Goal: Task Accomplishment & Management: Manage account settings

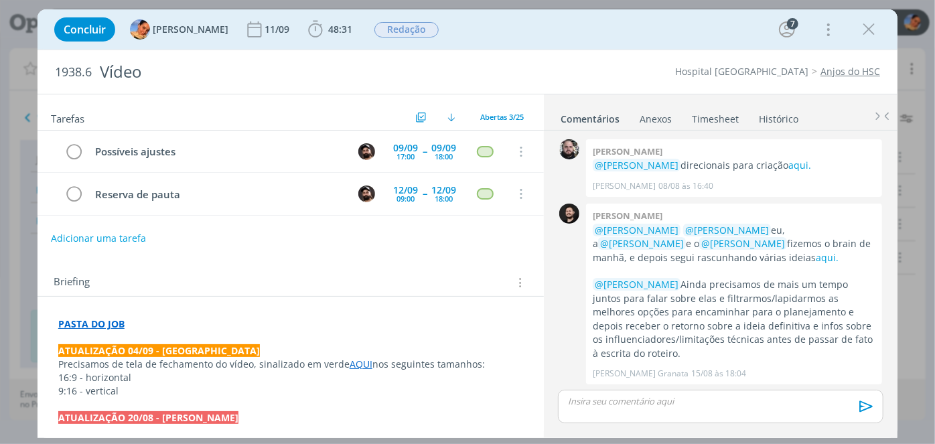
scroll to position [737, 0]
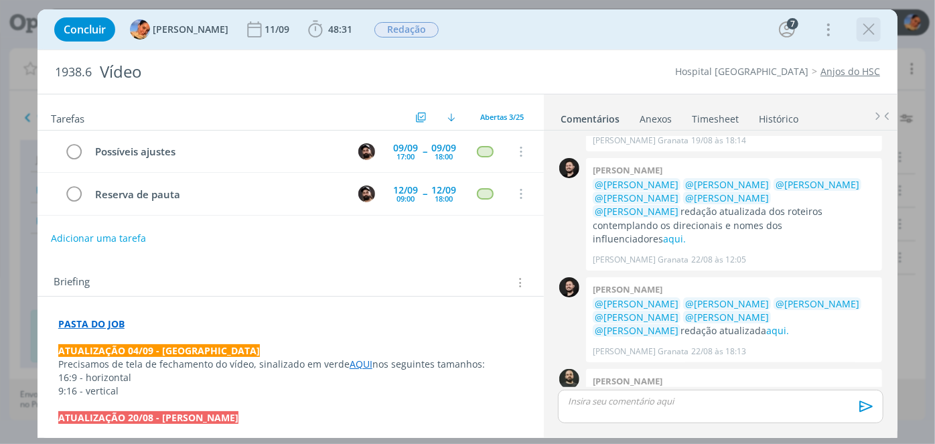
click at [871, 33] on icon "dialog" at bounding box center [868, 29] width 20 height 20
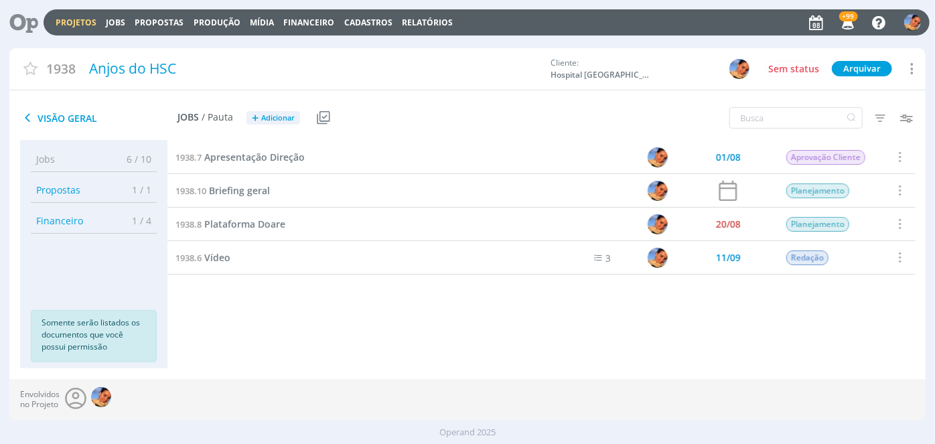
click at [87, 23] on link "Projetos" at bounding box center [76, 22] width 41 height 11
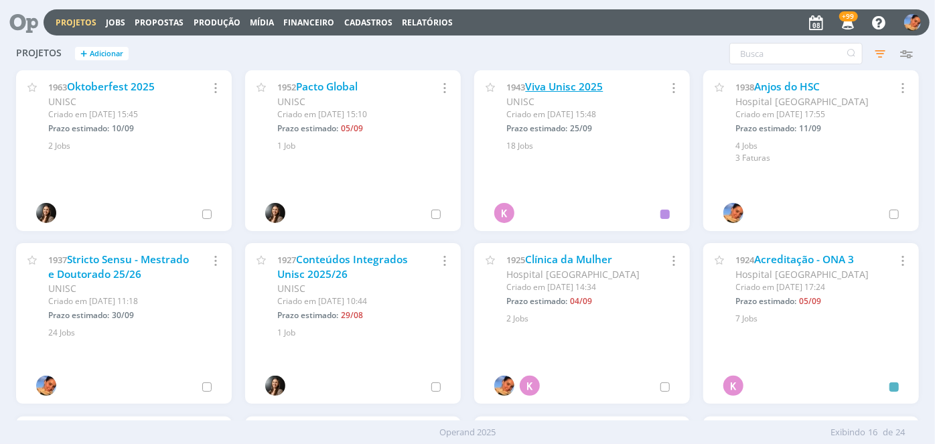
click at [565, 92] on link "Viva Unisc 2025" at bounding box center [564, 87] width 78 height 14
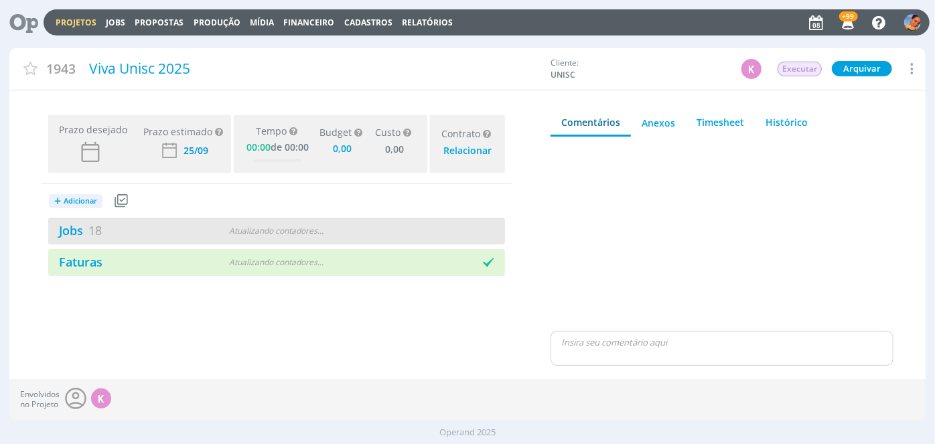
click at [229, 231] on div "Atualizando contadores . . ." at bounding box center [276, 231] width 145 height 12
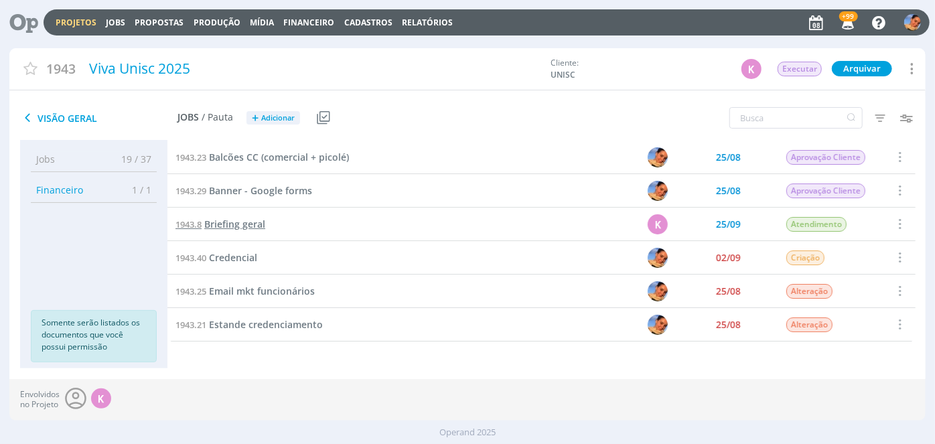
click at [250, 223] on span "Briefing geral" at bounding box center [234, 224] width 61 height 13
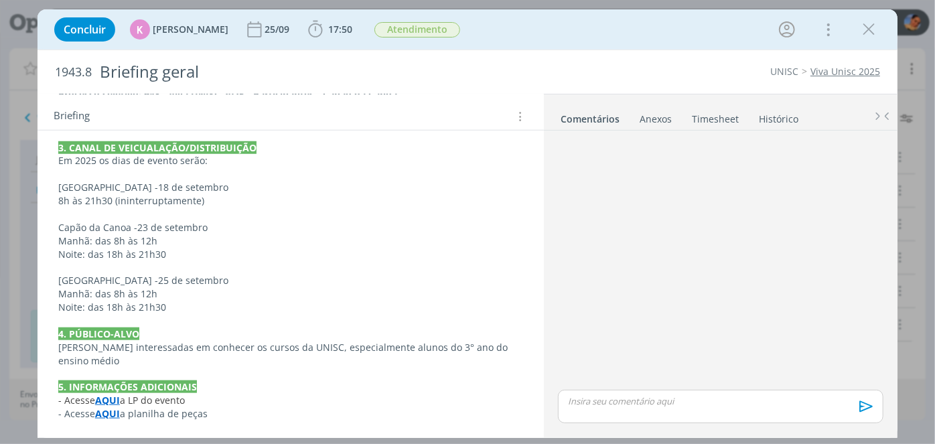
scroll to position [728, 0]
click at [105, 418] on strong "AQUI" at bounding box center [107, 413] width 25 height 13
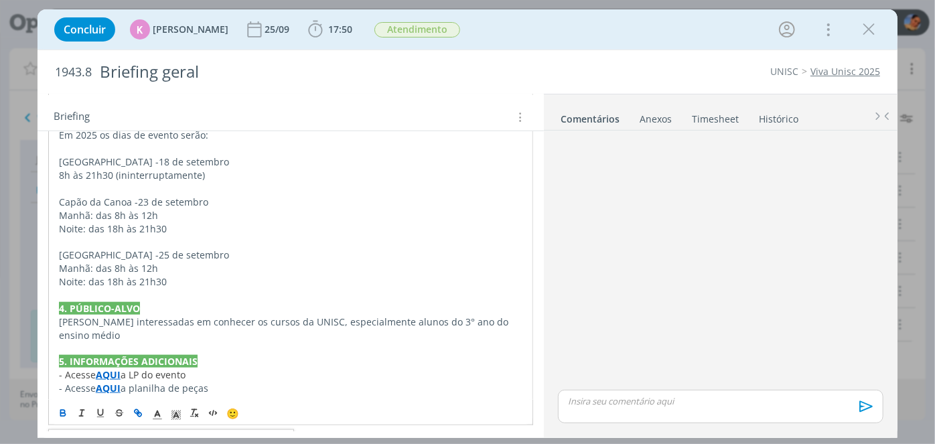
click at [135, 433] on link "https://sobeae.sharepoint.com/:x:/s/SOBEAE/EX4c6PFvX3FPlY4SkOlHem4BVr55BDSlrTXf…" at bounding box center [145, 441] width 101 height 17
click at [341, 31] on span "17:50" at bounding box center [340, 29] width 24 height 13
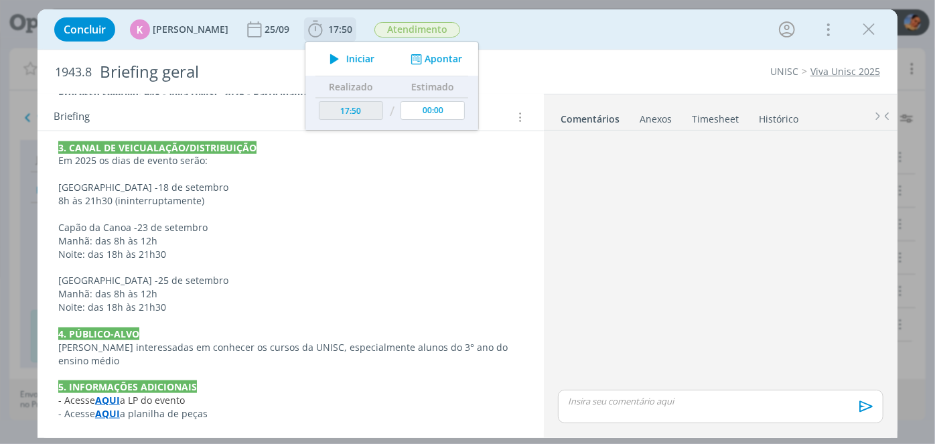
click at [447, 66] on div "Iniciar Apontar" at bounding box center [391, 58] width 173 height 33
click at [439, 63] on button "Apontar" at bounding box center [435, 59] width 56 height 14
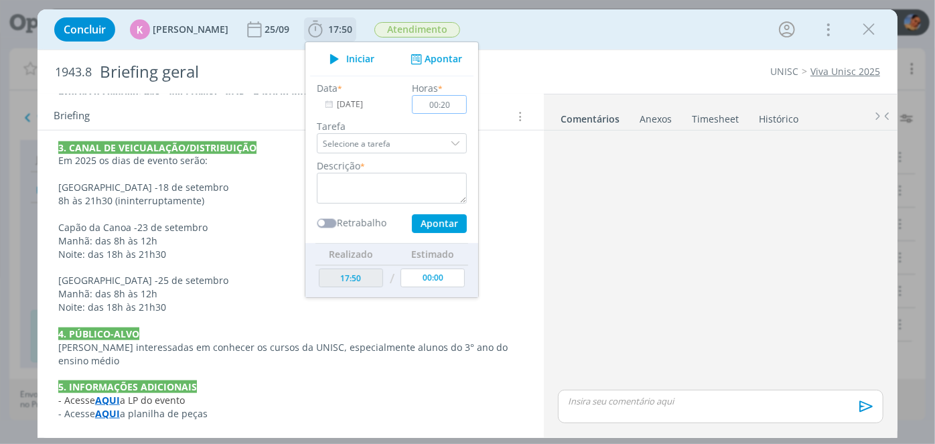
type input "00:20"
click at [351, 204] on div "Data * 08/09/2025 Horas * 00:20 Tarefa Selecione a tarefa Descrição * Retrabalh…" at bounding box center [391, 157] width 163 height 152
click at [362, 187] on textarea "dialog" at bounding box center [392, 188] width 150 height 31
type textarea "C"
type textarea "Contato com cliente via email"
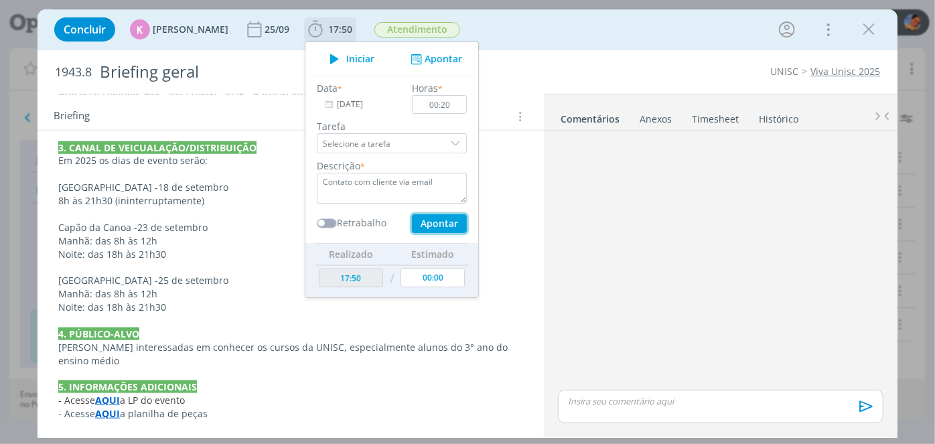
click at [445, 218] on button "Apontar" at bounding box center [439, 223] width 55 height 19
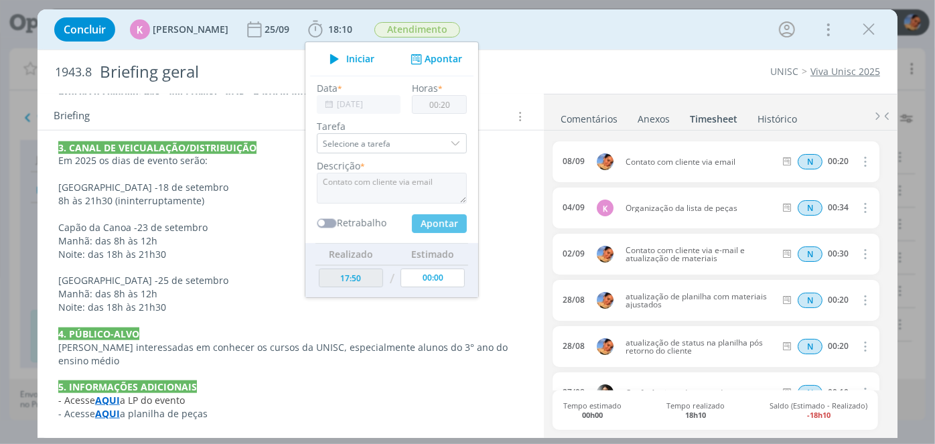
type input "00:00"
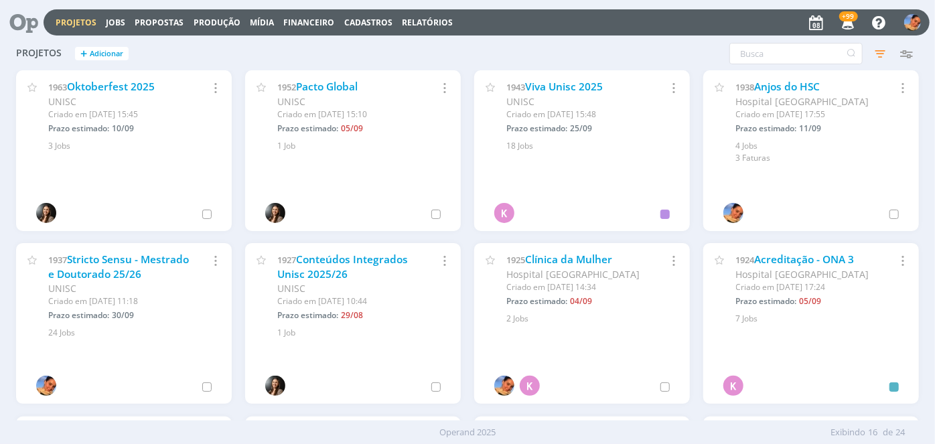
click at [925, 142] on div "Projetos + Adicionar Filtros Filtrar Limpar Status Cliente / Contrato Cliente 2…" at bounding box center [467, 228] width 935 height 383
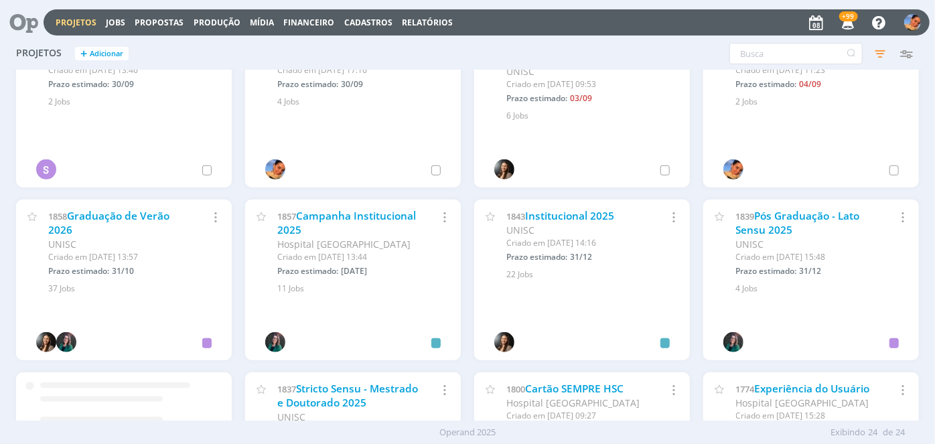
scroll to position [394, 0]
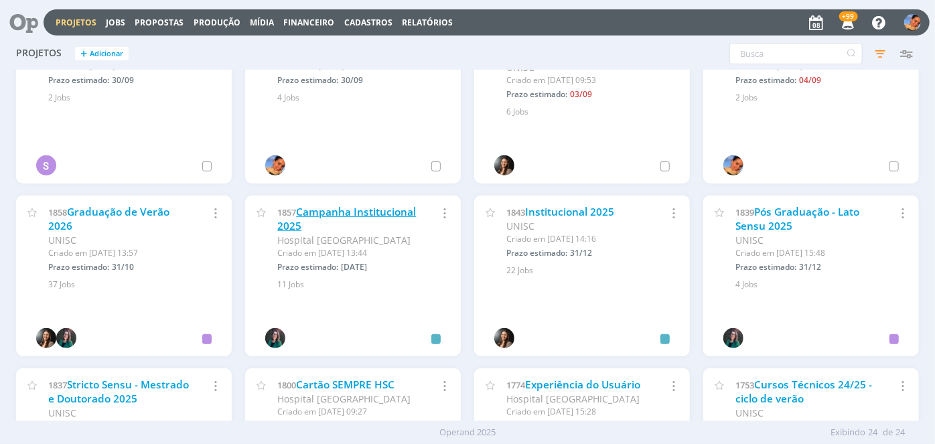
click at [335, 223] on link "Campanha Institucional 2025" at bounding box center [346, 219] width 139 height 29
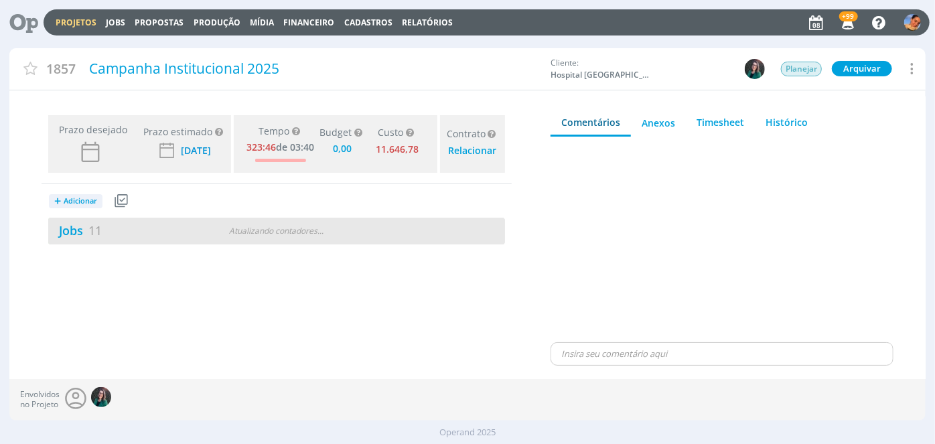
type input "0,00"
click at [171, 234] on div "Jobs 11 2 atrasados" at bounding box center [162, 231] width 228 height 18
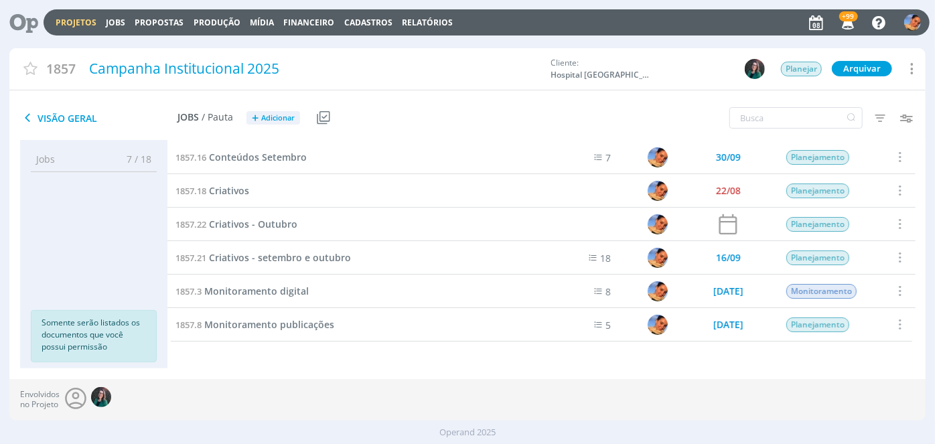
click at [895, 220] on span at bounding box center [898, 224] width 15 height 18
click at [852, 175] on div "Cancelar" at bounding box center [864, 177] width 133 height 19
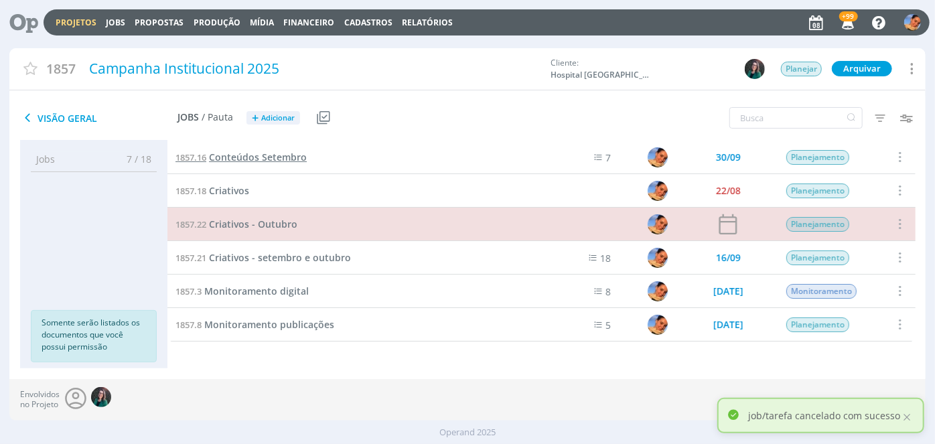
click at [262, 154] on span "Conteúdos Setembro" at bounding box center [258, 157] width 98 height 13
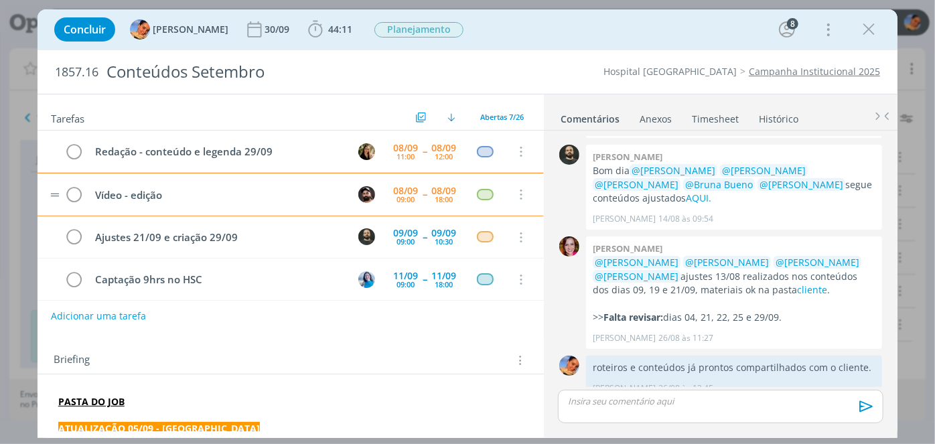
click at [52, 195] on td "dialog" at bounding box center [55, 194] width 8 height 11
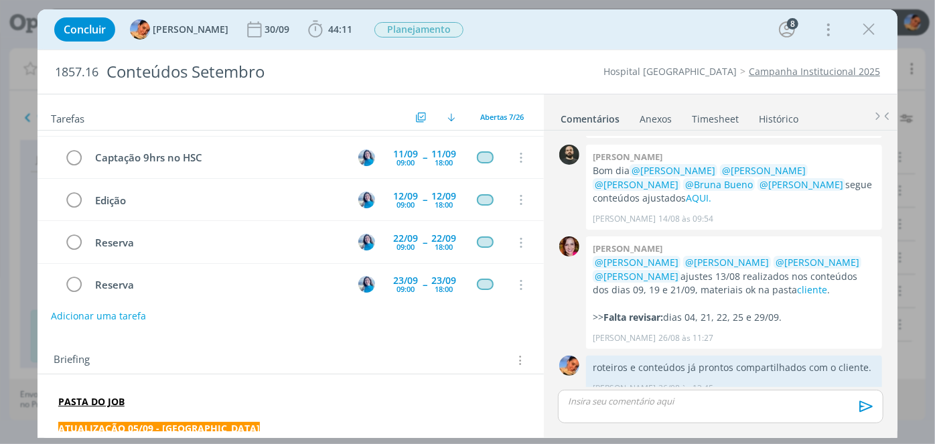
scroll to position [129, 0]
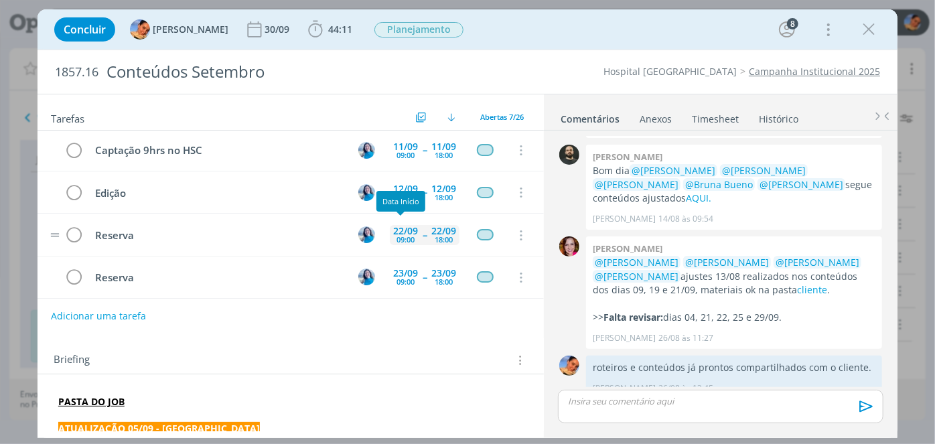
click at [400, 226] on div "22/09" at bounding box center [405, 230] width 25 height 9
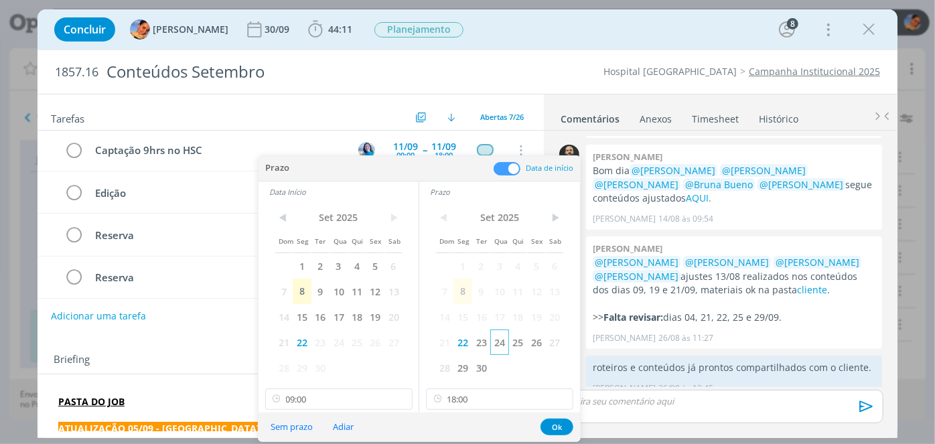
click at [496, 329] on span "24" at bounding box center [499, 341] width 18 height 25
click at [335, 346] on span "24" at bounding box center [338, 341] width 18 height 25
click at [562, 424] on button "Ok" at bounding box center [556, 426] width 33 height 17
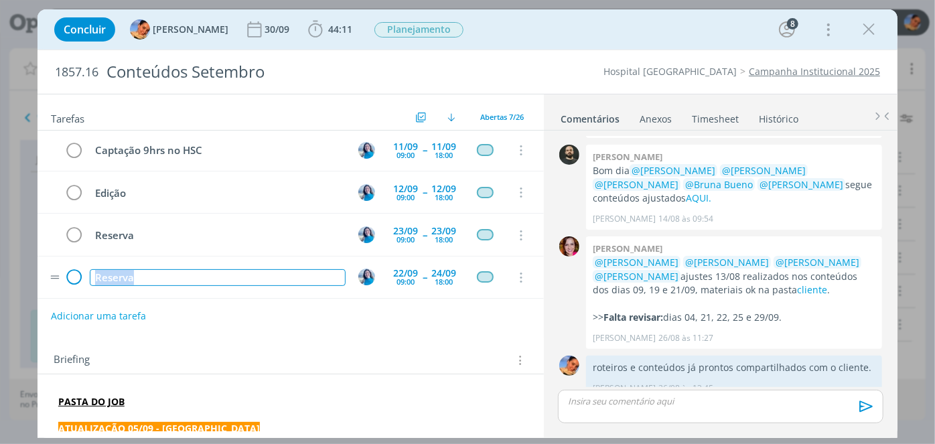
drag, startPoint x: 210, startPoint y: 265, endPoint x: 67, endPoint y: 271, distance: 142.7
click at [67, 271] on tr "Reserva 22/09 09:00 -- 24/09 18:00 Cancelar" at bounding box center [290, 277] width 506 height 42
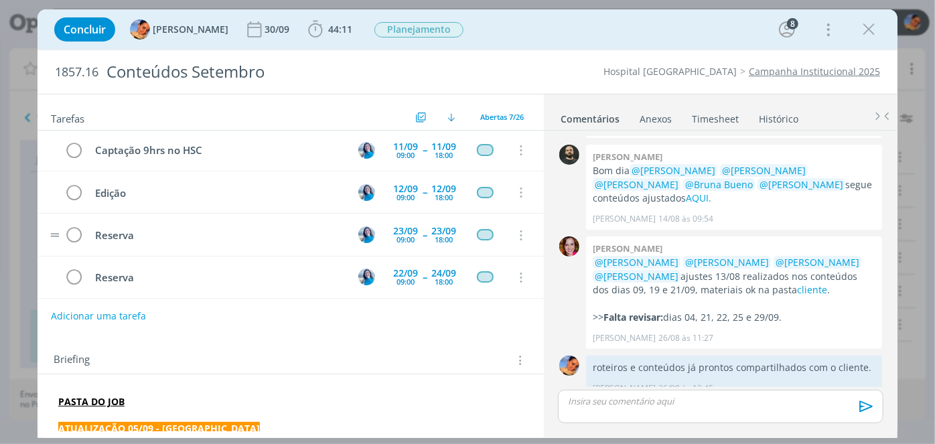
click at [187, 238] on td "Reserva" at bounding box center [215, 234] width 256 height 23
click at [393, 269] on div "22/09" at bounding box center [405, 272] width 25 height 9
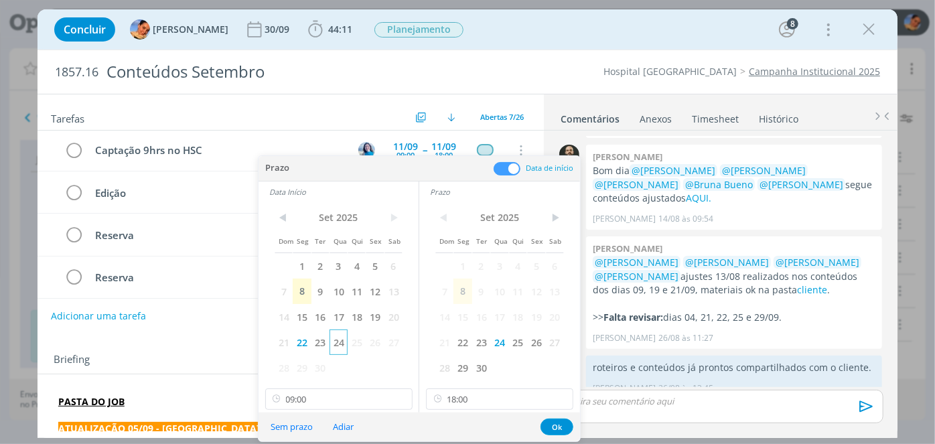
click at [339, 350] on span "24" at bounding box center [338, 341] width 18 height 25
click at [557, 423] on button "Ok" at bounding box center [556, 426] width 33 height 17
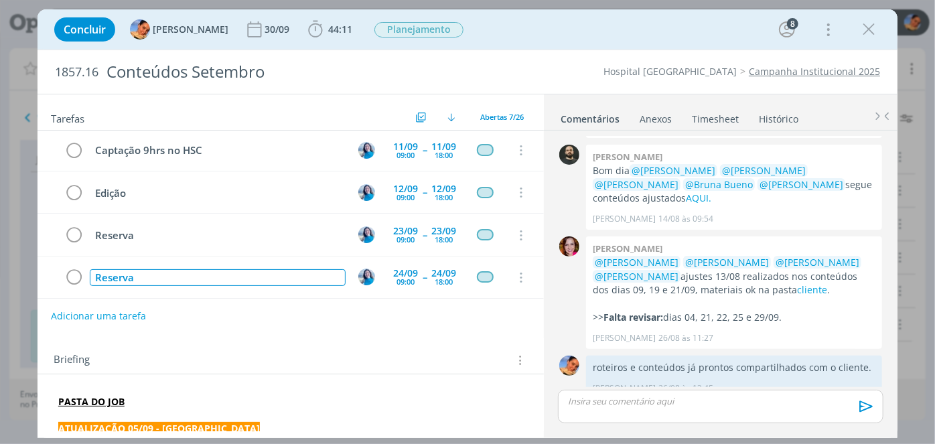
drag, startPoint x: 203, startPoint y: 269, endPoint x: 16, endPoint y: 241, distance: 188.9
click at [16, 241] on div "Concluir Luíza Santana 30/09 44:11 Iniciar Apontar Data * 08/09/2025 Horas * 00…" at bounding box center [467, 222] width 935 height 444
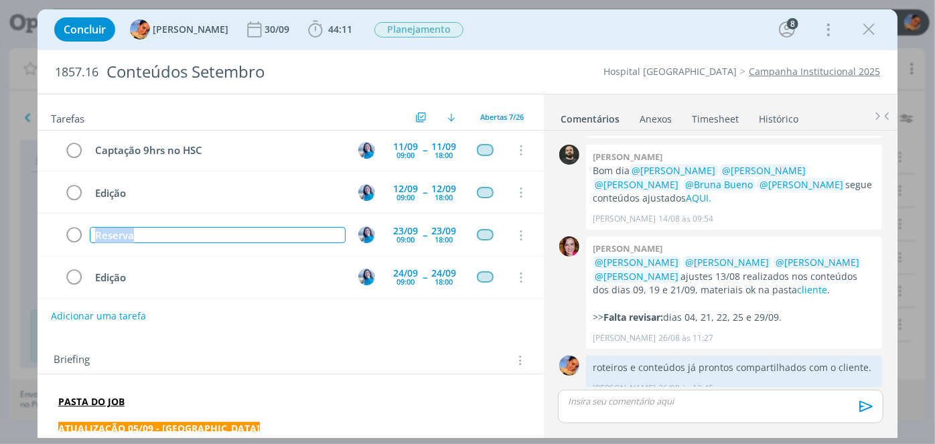
drag, startPoint x: 268, startPoint y: 223, endPoint x: 19, endPoint y: 229, distance: 249.1
click at [19, 229] on div "Concluir Luíza Santana 30/09 44:11 Iniciar Apontar Data * 08/09/2025 Horas * 00…" at bounding box center [467, 222] width 935 height 444
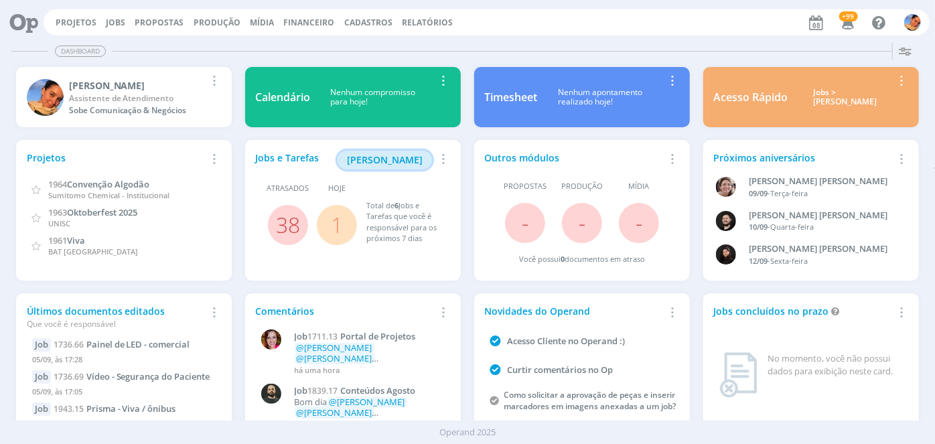
click at [396, 165] on span "[PERSON_NAME]" at bounding box center [385, 159] width 76 height 13
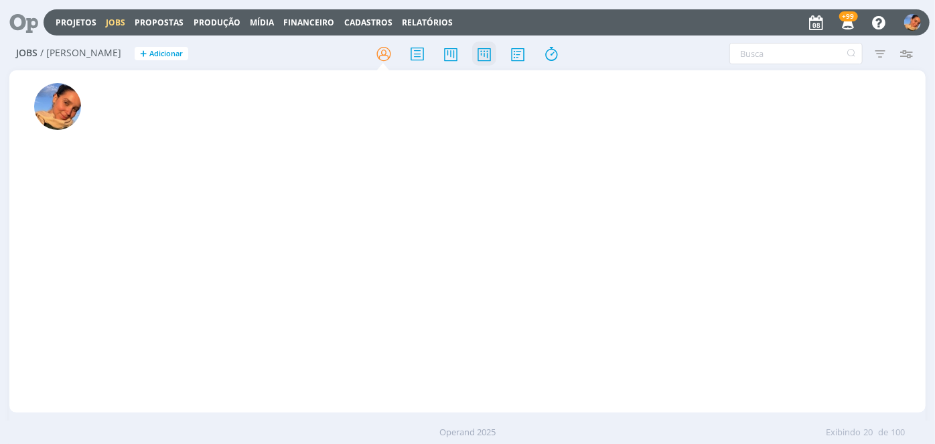
click at [473, 46] on icon at bounding box center [484, 54] width 24 height 26
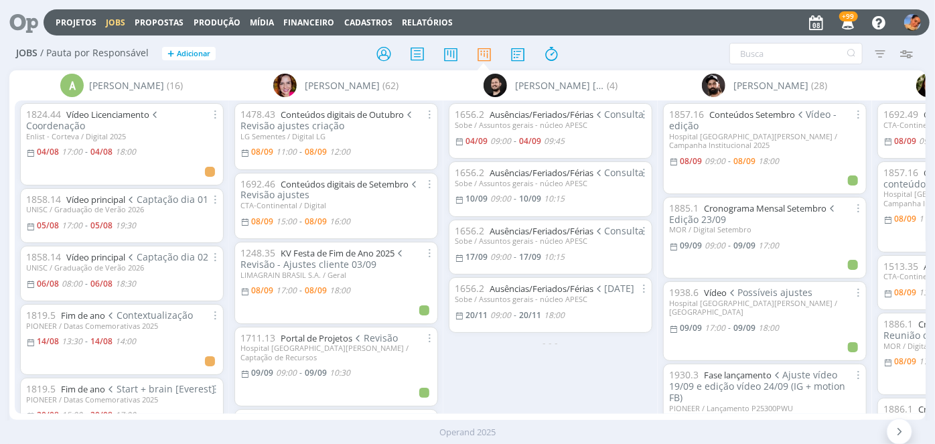
drag, startPoint x: 203, startPoint y: 420, endPoint x: 374, endPoint y: 432, distance: 171.2
click at [374, 432] on div "Projetos Jobs Propostas Produção Mídia Financeiro Cadastros Relatórios +99 Noti…" at bounding box center [467, 222] width 935 height 444
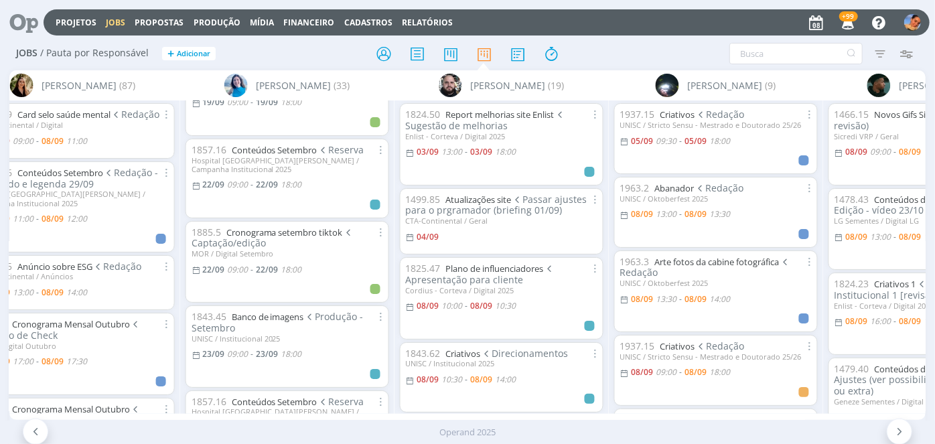
scroll to position [983, 0]
click at [269, 315] on link "Banco de imagens" at bounding box center [268, 321] width 72 height 12
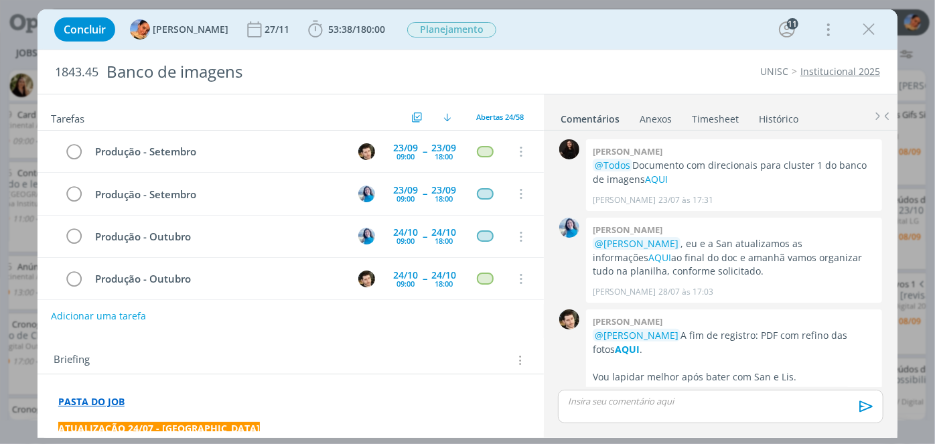
scroll to position [759, 0]
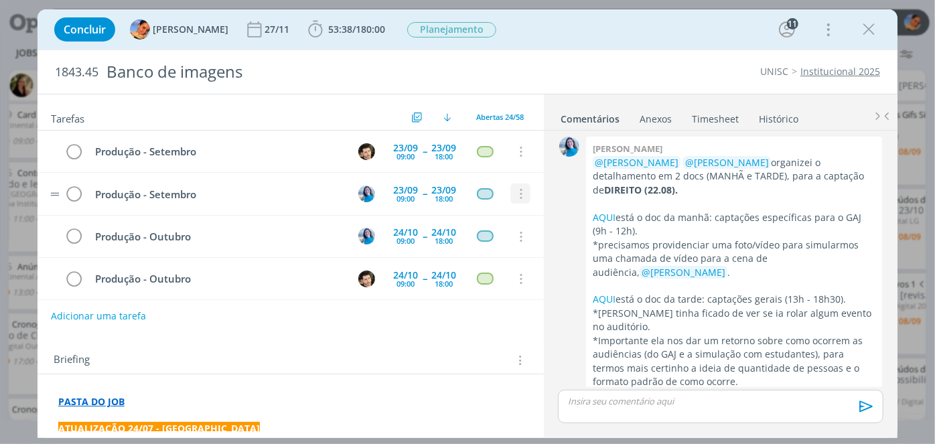
click at [512, 191] on icon "dialog" at bounding box center [519, 194] width 15 height 12
click at [482, 209] on link "Cancelar" at bounding box center [477, 216] width 106 height 21
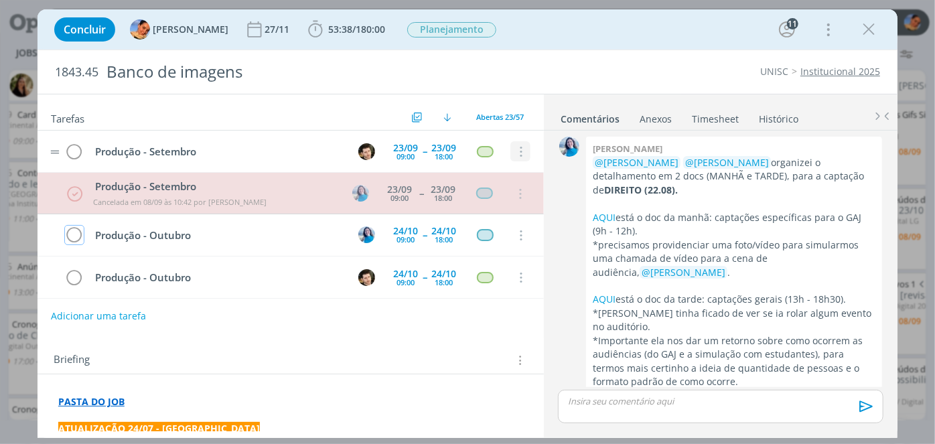
click at [514, 150] on icon "dialog" at bounding box center [519, 152] width 15 height 12
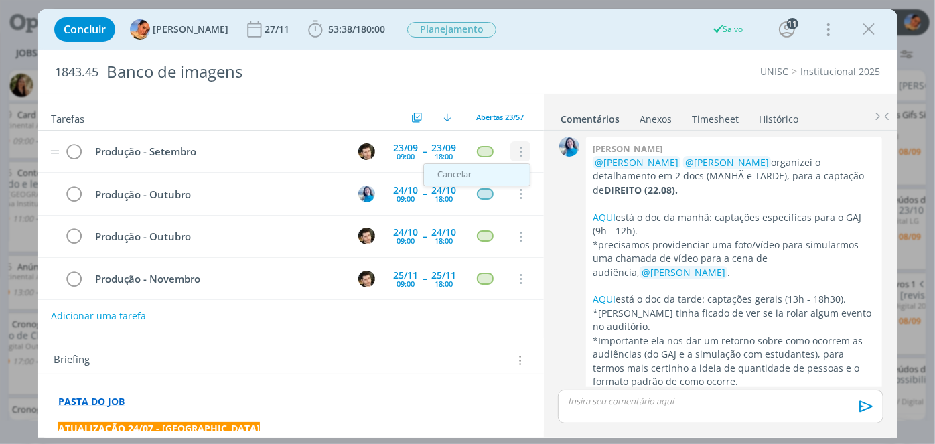
click at [481, 171] on link "Cancelar" at bounding box center [477, 174] width 106 height 21
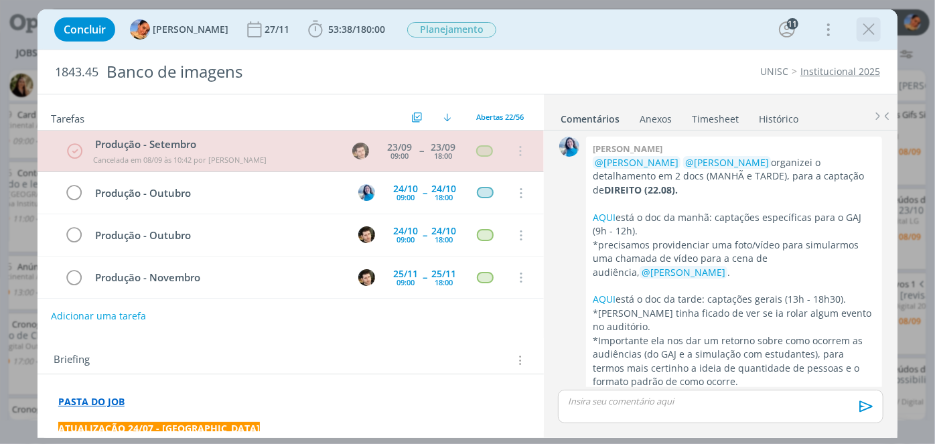
click at [866, 31] on icon "dialog" at bounding box center [868, 29] width 20 height 20
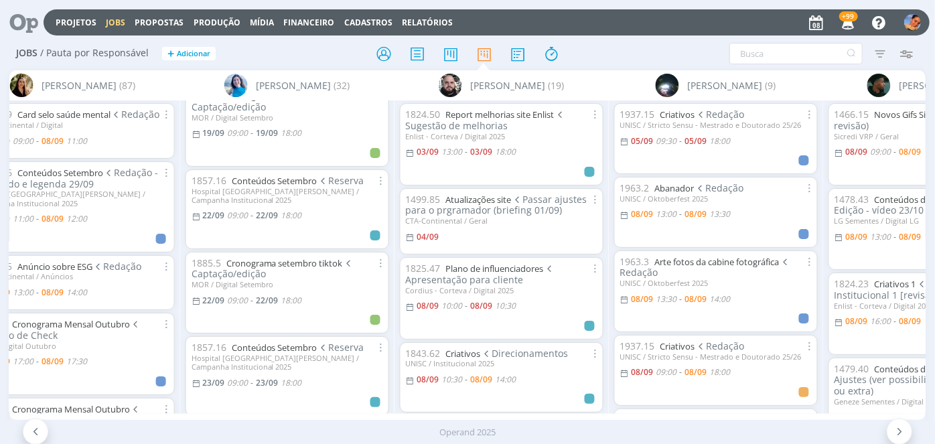
scroll to position [961, 0]
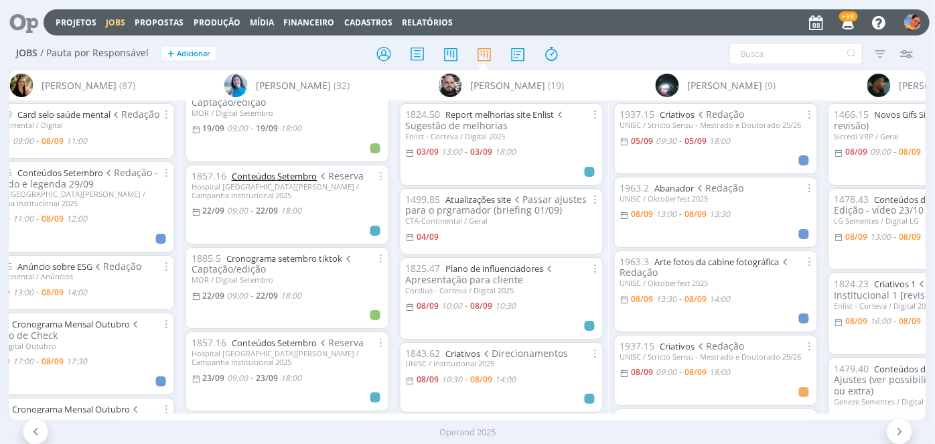
click at [280, 170] on link "Conteúdos Setembro" at bounding box center [275, 176] width 86 height 12
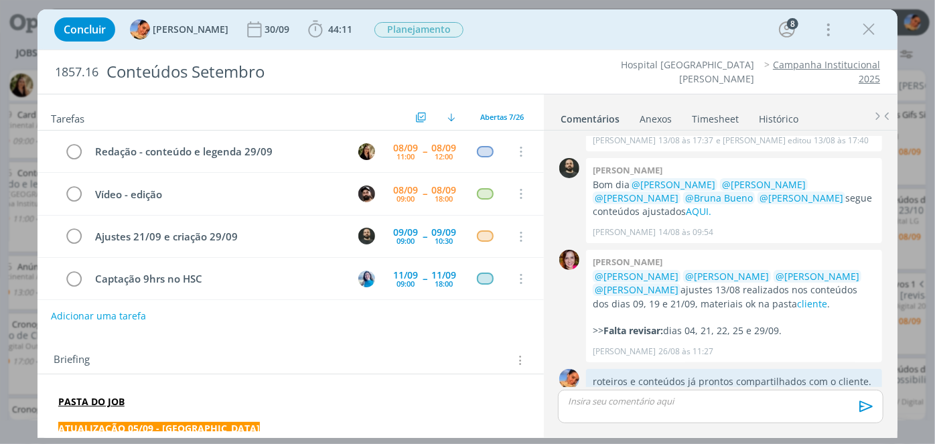
scroll to position [129, 0]
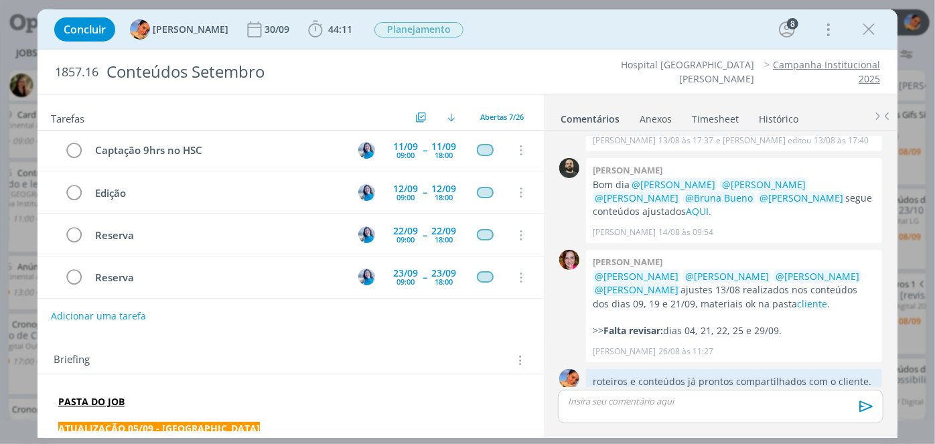
click at [698, 122] on link "Timesheet" at bounding box center [715, 115] width 48 height 19
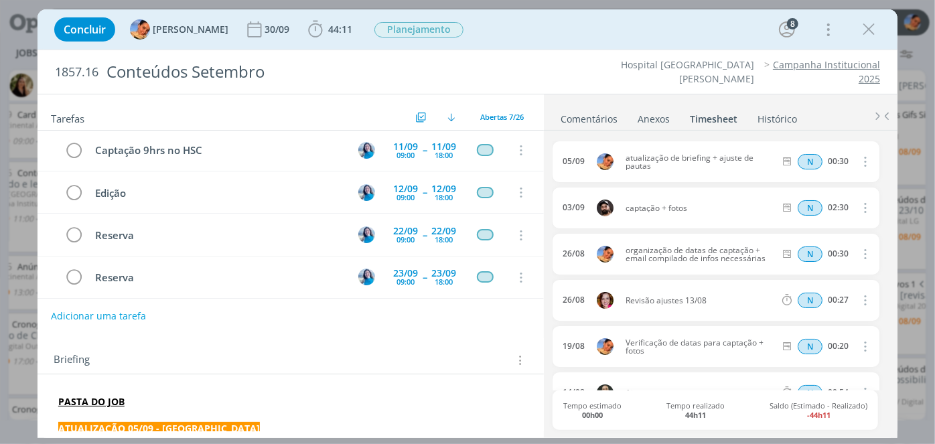
click at [767, 114] on link "Histórico" at bounding box center [777, 115] width 41 height 19
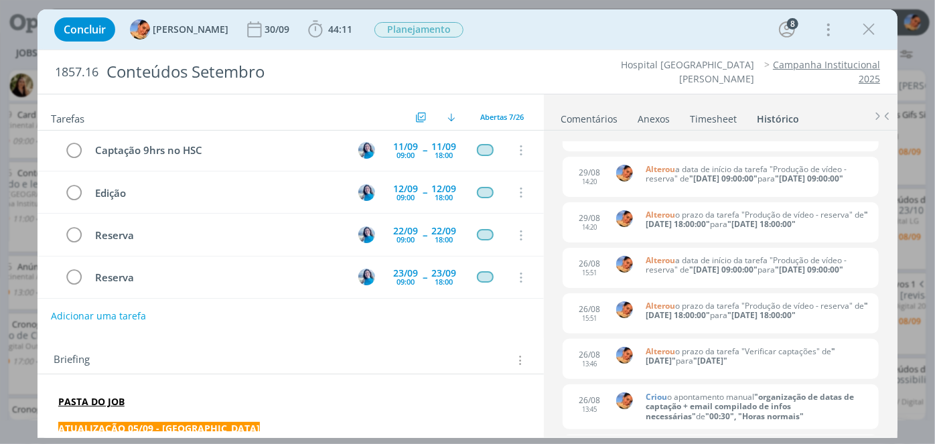
scroll to position [1092, 0]
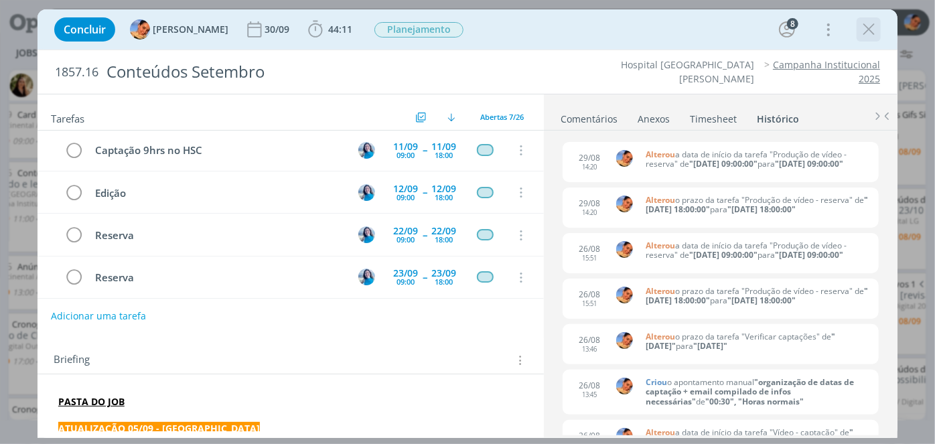
click at [871, 31] on icon "dialog" at bounding box center [868, 29] width 20 height 20
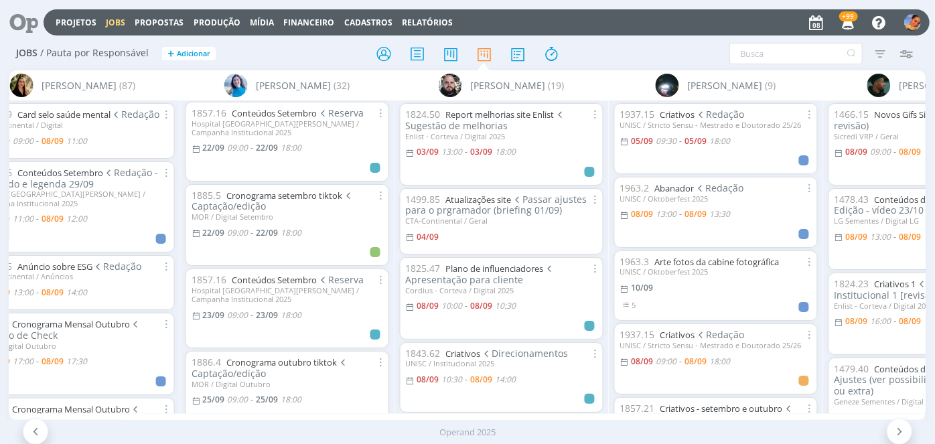
scroll to position [1016, 0]
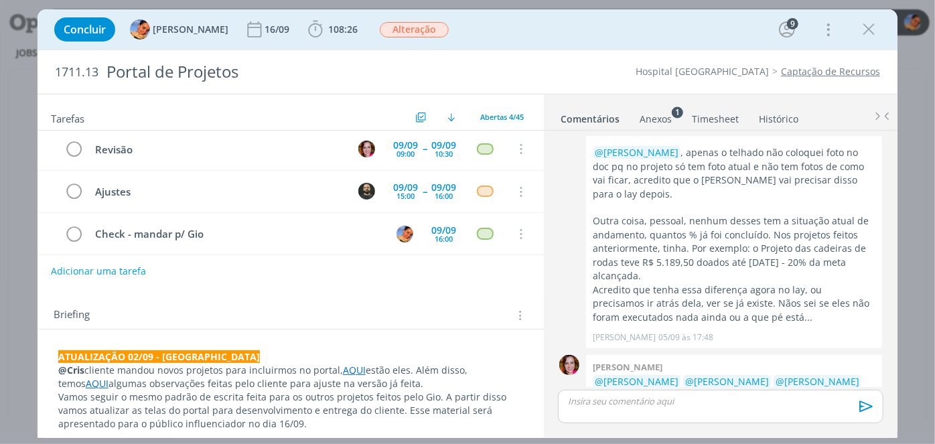
scroll to position [54, 0]
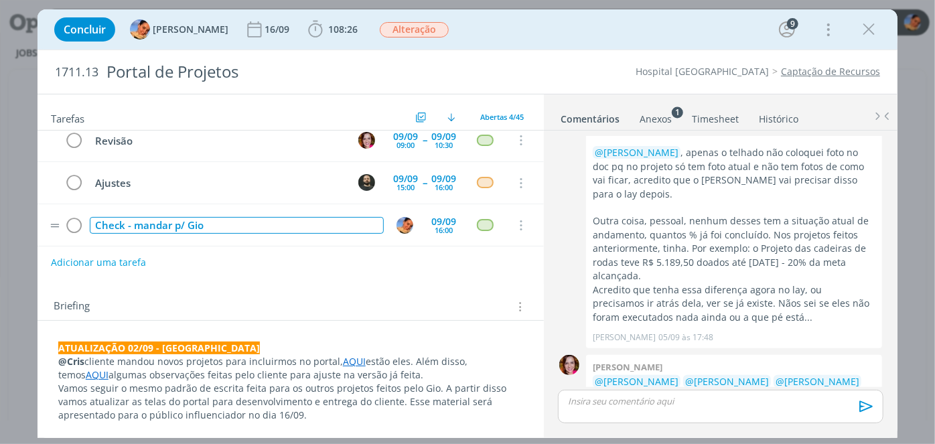
click at [267, 224] on div "Check - mandar p/ Gio" at bounding box center [237, 225] width 294 height 17
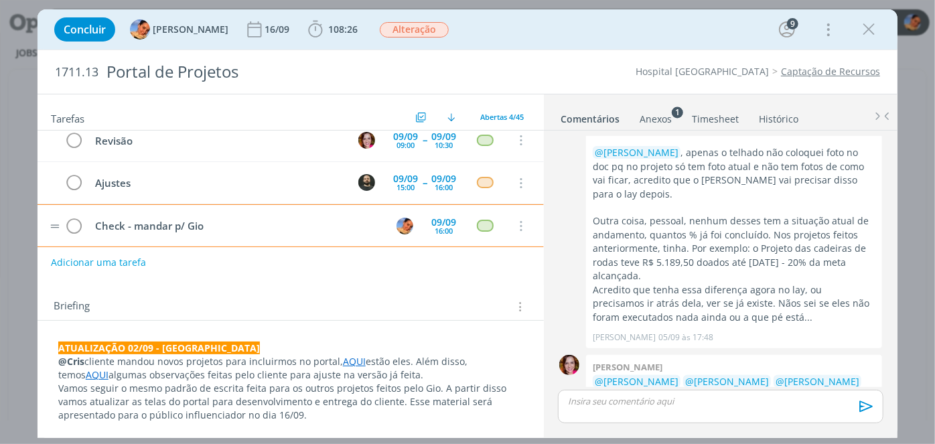
scroll to position [54, 0]
click at [58, 220] on td "dialog" at bounding box center [55, 225] width 8 height 11
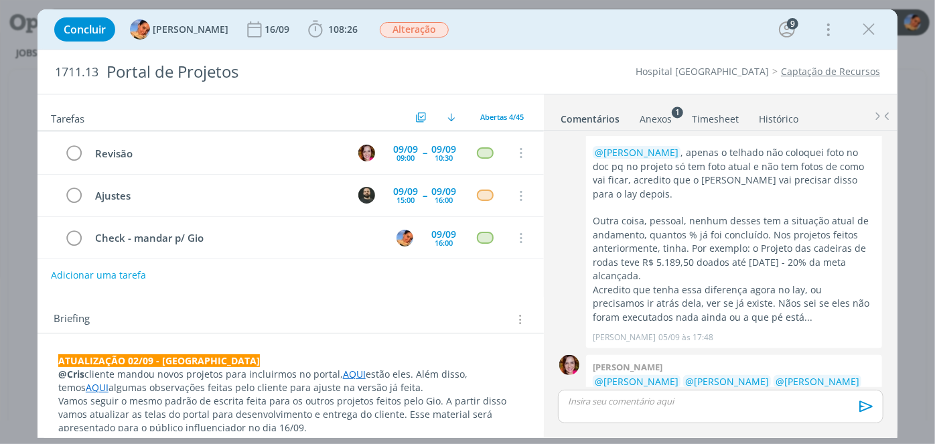
scroll to position [0, 0]
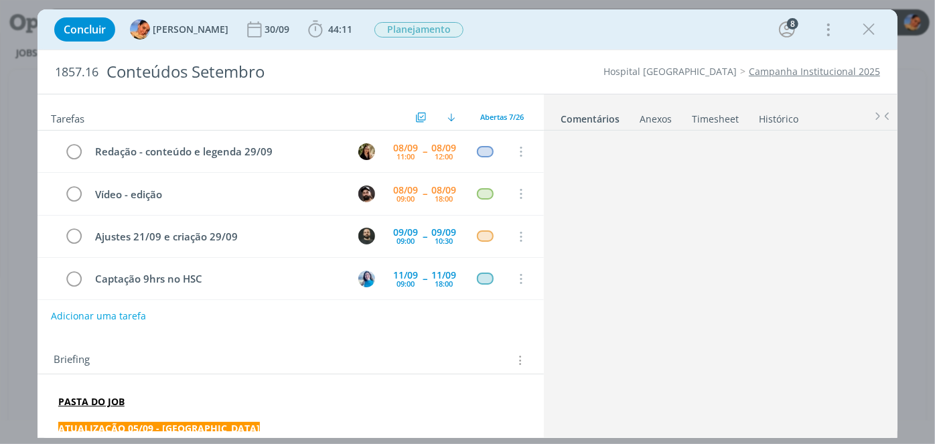
scroll to position [1594, 0]
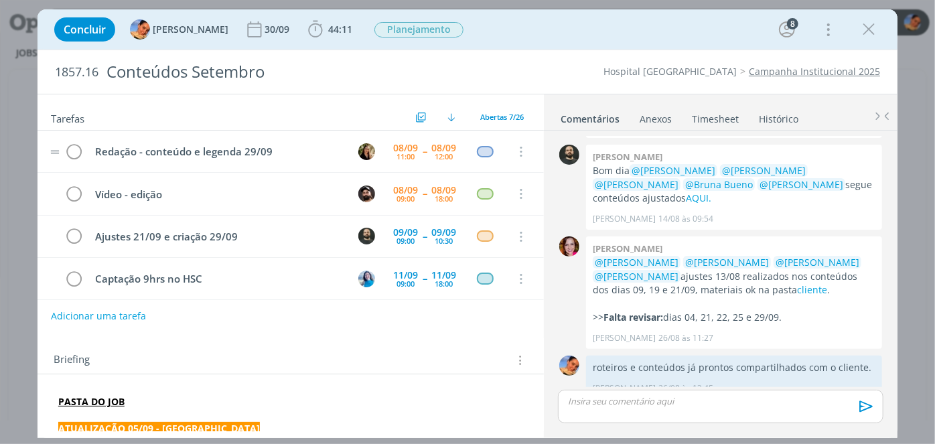
click at [537, 166] on tr "Redação - conteúdo e legenda 29/09 [DATE] 11:00 -- [DATE] 12:00 Cancelar" at bounding box center [290, 152] width 506 height 42
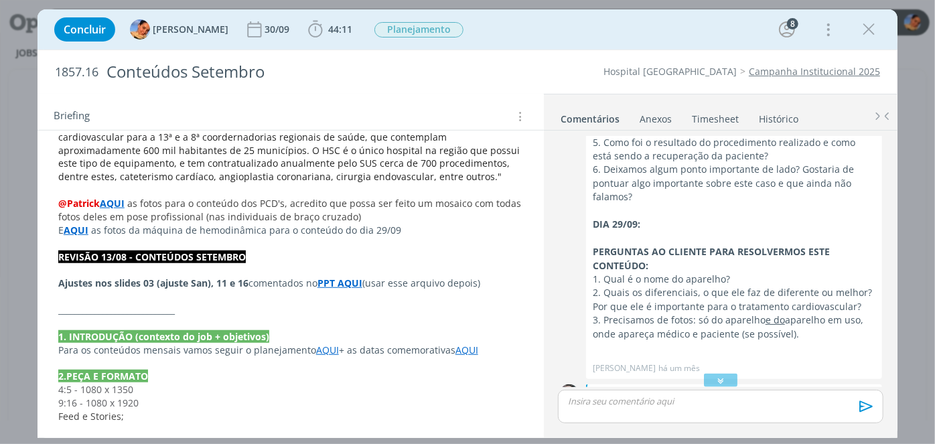
scroll to position [467, 0]
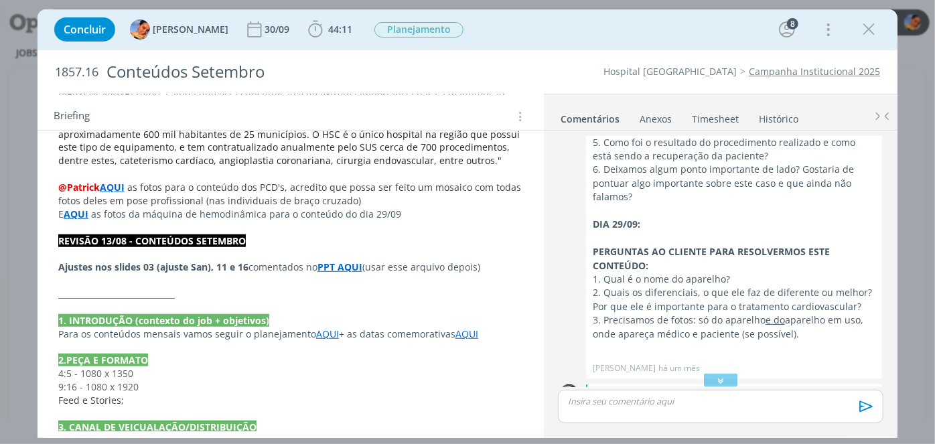
click at [339, 260] on strong "PPT AQUI" at bounding box center [339, 266] width 45 height 13
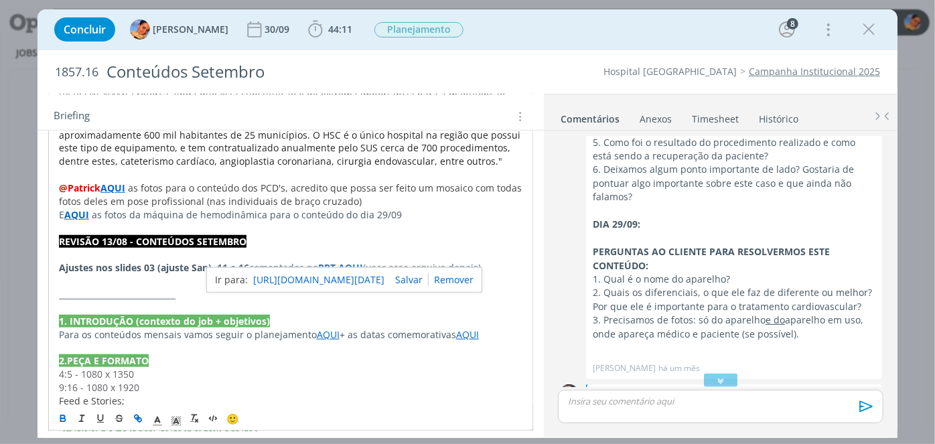
click at [348, 275] on link "[URL][DOMAIN_NAME][DATE]" at bounding box center [318, 279] width 131 height 17
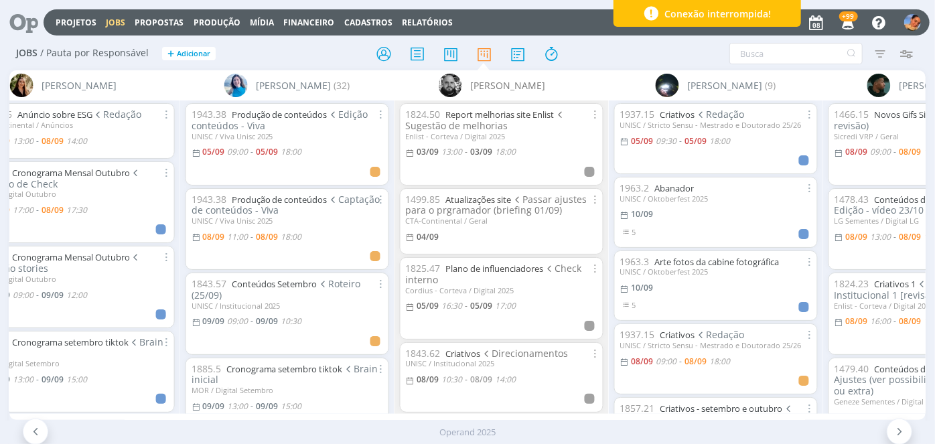
scroll to position [943, 0]
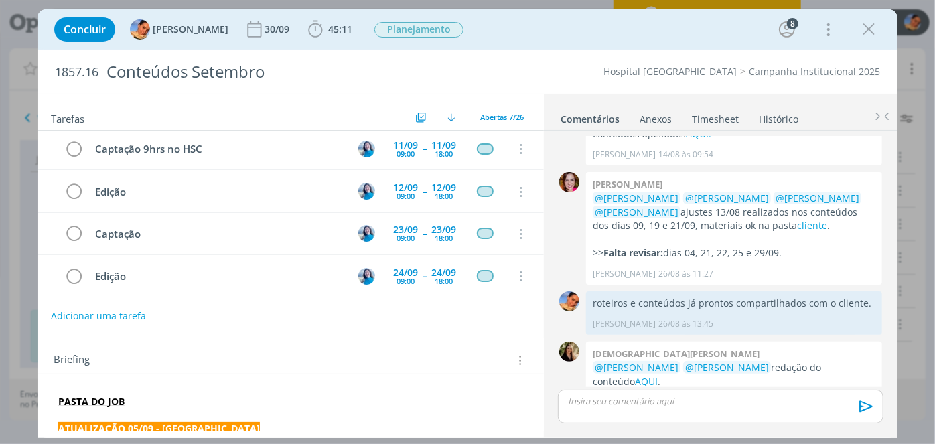
scroll to position [128, 0]
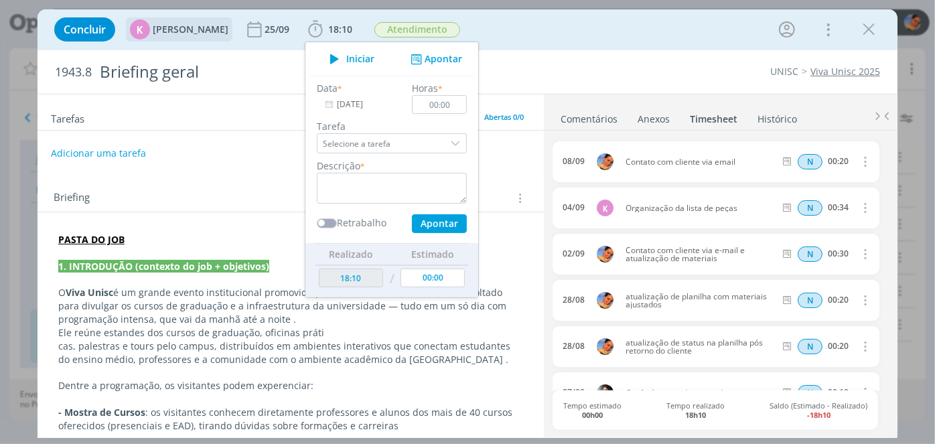
scroll to position [728, 0]
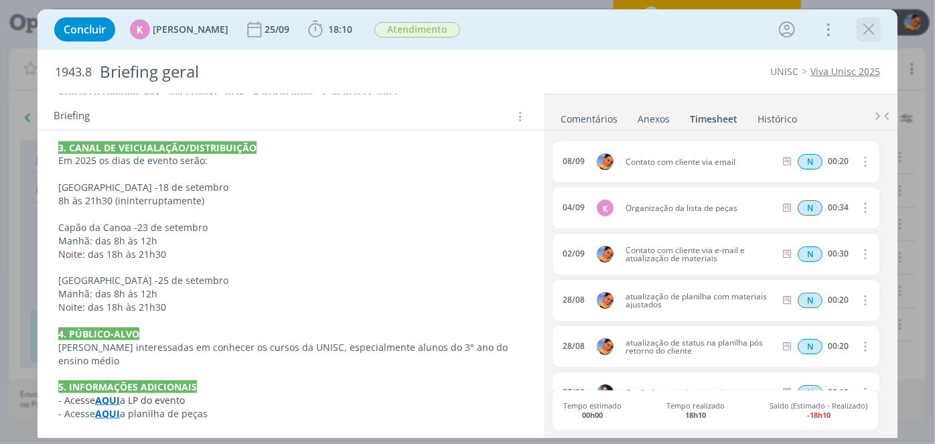
click at [871, 30] on icon "dialog" at bounding box center [868, 29] width 20 height 20
